Goal: Information Seeking & Learning: Learn about a topic

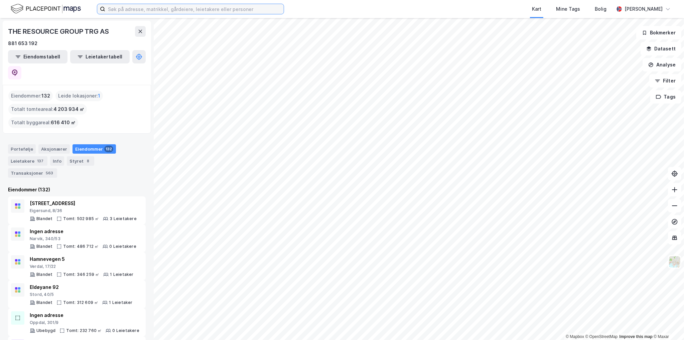
click at [224, 14] on input at bounding box center [194, 9] width 178 height 10
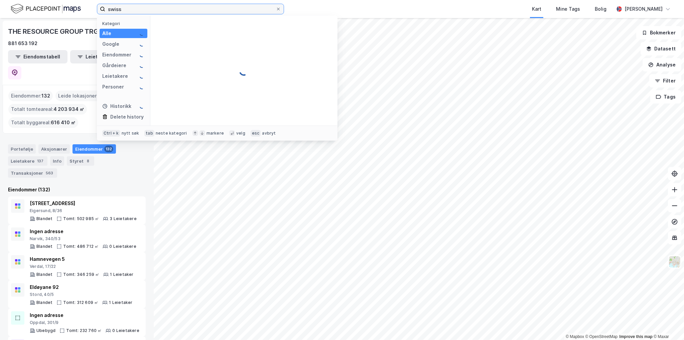
type input "swiss"
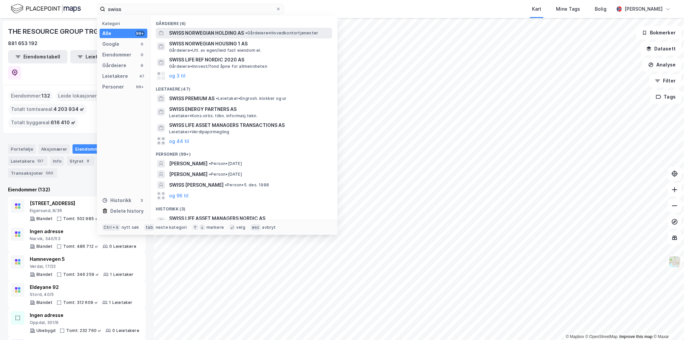
click at [228, 33] on span "SWISS NORWEGIAN HOLDING AS" at bounding box center [206, 33] width 75 height 8
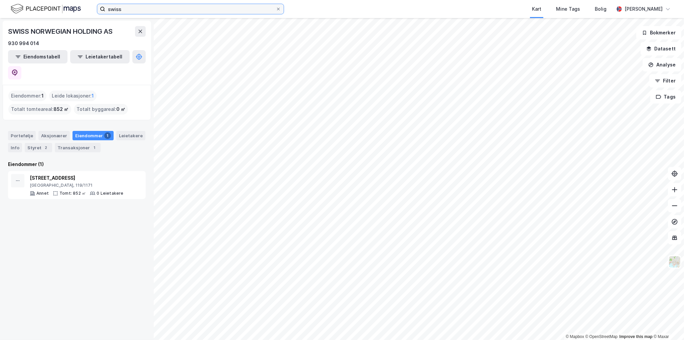
click at [138, 8] on input "swiss" at bounding box center [190, 9] width 170 height 10
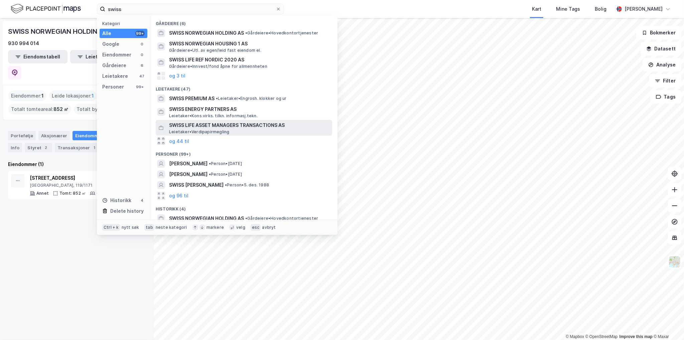
click at [238, 125] on span "SWISS LIFE ASSET MANAGERS TRANSACTIONS AS" at bounding box center [249, 125] width 160 height 8
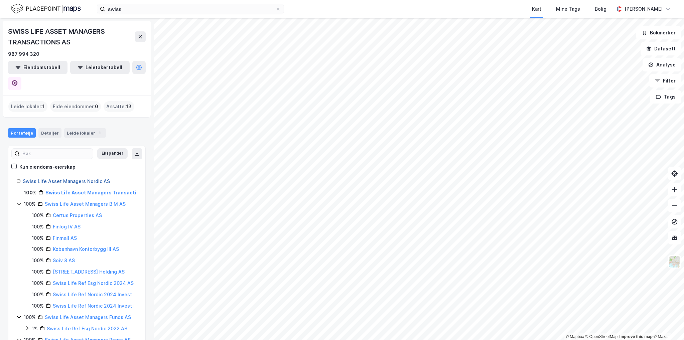
click at [83, 178] on link "Swiss Life Asset Managers Nordic AS" at bounding box center [66, 181] width 87 height 6
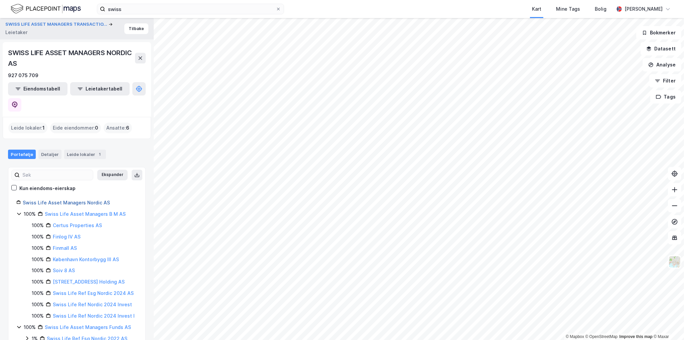
click at [67, 200] on link "Swiss Life Asset Managers Nordic AS" at bounding box center [66, 203] width 87 height 6
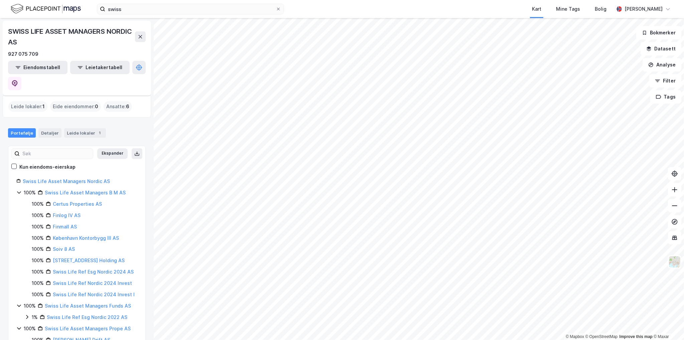
scroll to position [48, 0]
